Goal: Transaction & Acquisition: Download file/media

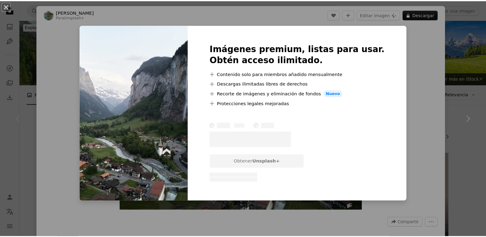
scroll to position [31, 0]
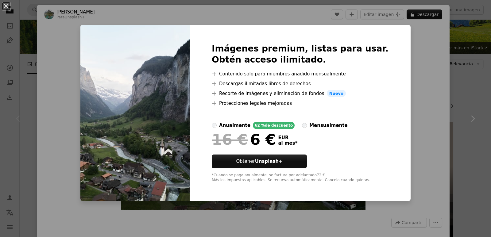
click at [427, 114] on div "An X shape Imágenes premium, listas para usar. Obtén acceso ilimitado. A plus s…" at bounding box center [245, 118] width 491 height 237
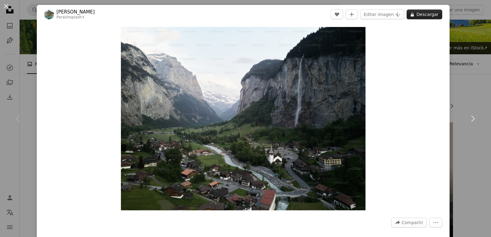
click at [419, 16] on button "A lock Descargar" at bounding box center [425, 15] width 36 height 10
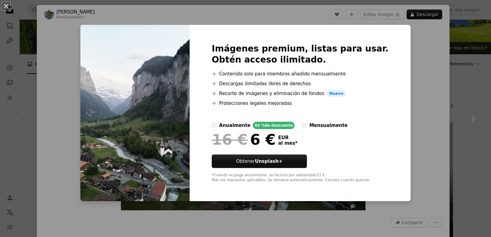
click at [424, 58] on div "An X shape Imágenes premium, listas para usar. Obtén acceso ilimitado. A plus s…" at bounding box center [245, 118] width 491 height 237
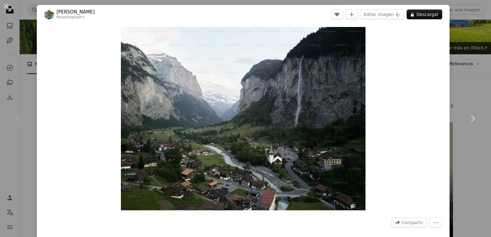
click at [464, 49] on div "An X shape Chevron left Chevron right [PERSON_NAME] Para Unsplash+ A heart A pl…" at bounding box center [245, 118] width 491 height 237
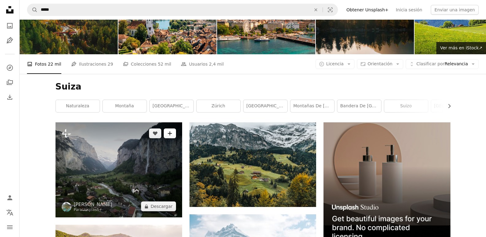
click at [170, 132] on icon "Añade a la colección" at bounding box center [170, 134] width 4 height 4
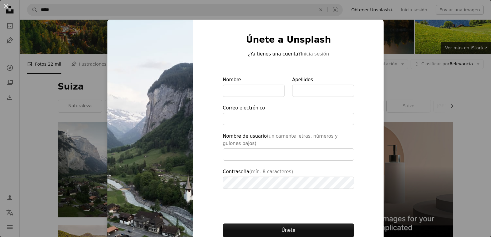
click at [426, 40] on div "An X shape Únete a Unsplash ¿Ya tienes una cuenta? Inicia sesión Nombre Apellid…" at bounding box center [245, 118] width 491 height 237
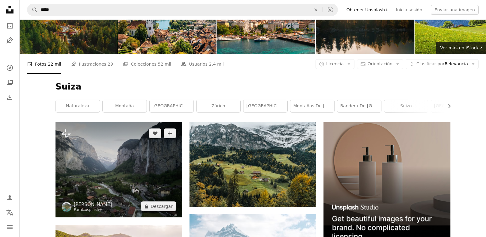
click at [113, 122] on img at bounding box center [119, 169] width 127 height 95
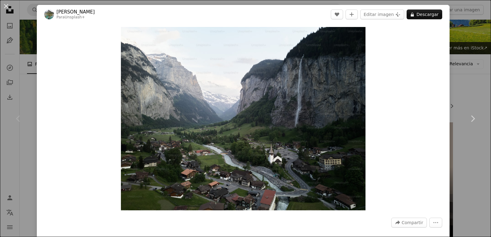
click at [404, 61] on div "Zoom in" at bounding box center [243, 119] width 413 height 190
click at [465, 52] on div "An X shape Chevron left Chevron right [PERSON_NAME] Para Unsplash+ A heart A pl…" at bounding box center [245, 118] width 491 height 237
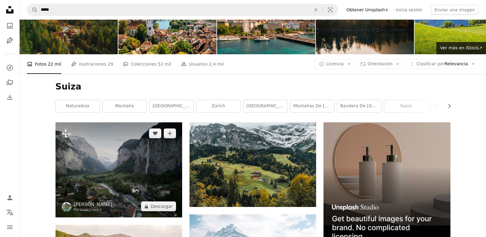
click at [146, 122] on img at bounding box center [119, 169] width 127 height 95
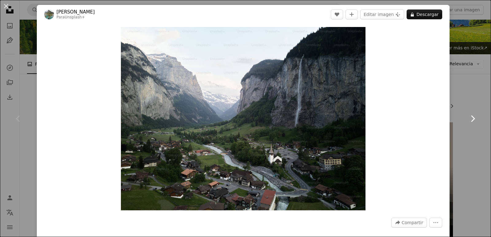
click at [459, 95] on link "Chevron right" at bounding box center [472, 118] width 37 height 59
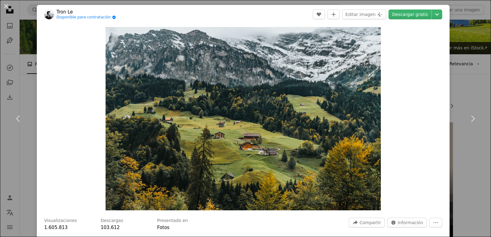
click at [461, 52] on div "An X shape Chevron left Chevron right Tron Le Disponible para contratación A ch…" at bounding box center [245, 118] width 491 height 237
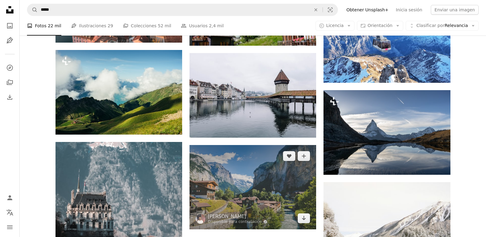
scroll to position [856, 0]
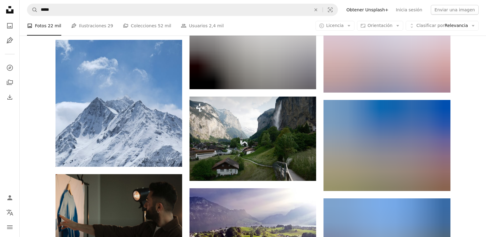
scroll to position [1132, 0]
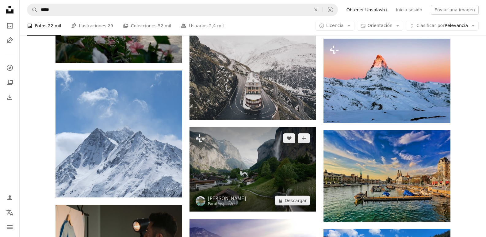
click at [234, 127] on img at bounding box center [253, 169] width 127 height 84
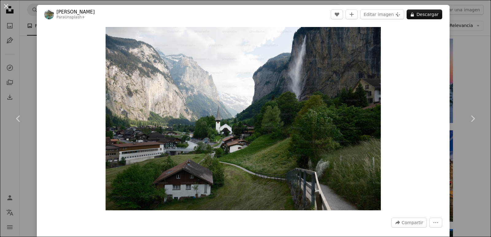
click at [471, 55] on div "An X shape Chevron left Chevron right [PERSON_NAME] Para Unsplash+ A heart A pl…" at bounding box center [245, 118] width 491 height 237
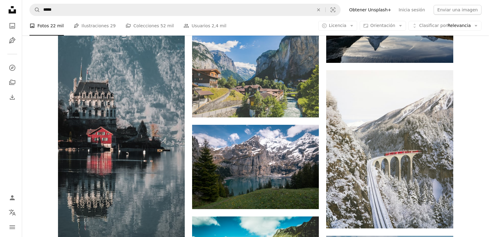
scroll to position [767, 0]
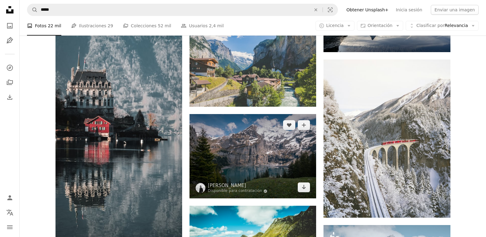
click at [243, 114] on img at bounding box center [253, 156] width 127 height 84
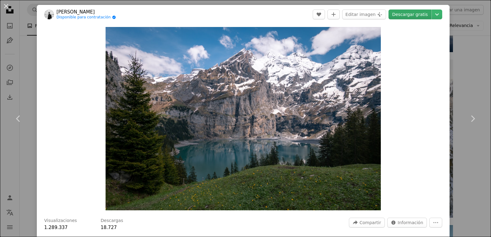
click at [421, 15] on link "Descargar gratis" at bounding box center [410, 15] width 43 height 10
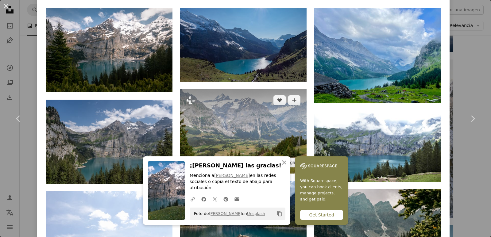
scroll to position [399, 0]
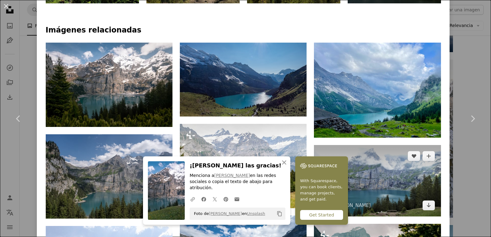
click at [347, 145] on img at bounding box center [377, 181] width 127 height 72
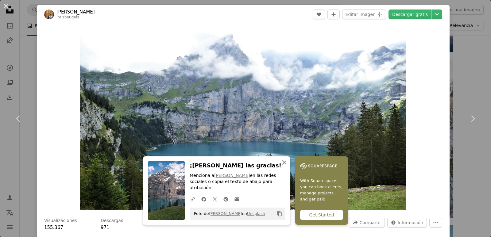
click at [288, 166] on icon "An X shape" at bounding box center [284, 162] width 7 height 7
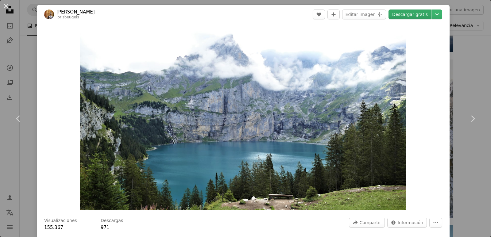
click at [405, 15] on link "Descargar gratis" at bounding box center [410, 15] width 43 height 10
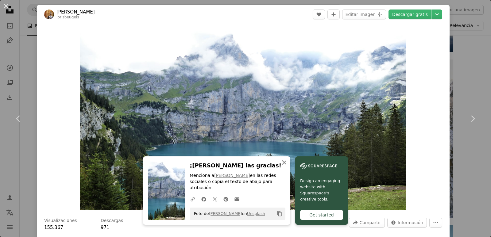
click at [288, 166] on icon "An X shape" at bounding box center [284, 162] width 7 height 7
